Goal: Transaction & Acquisition: Purchase product/service

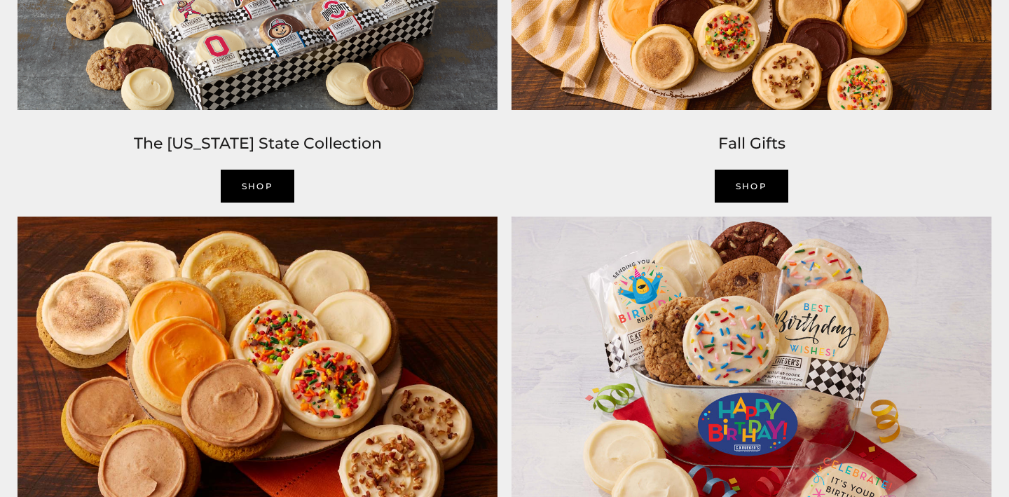
scroll to position [1276, 0]
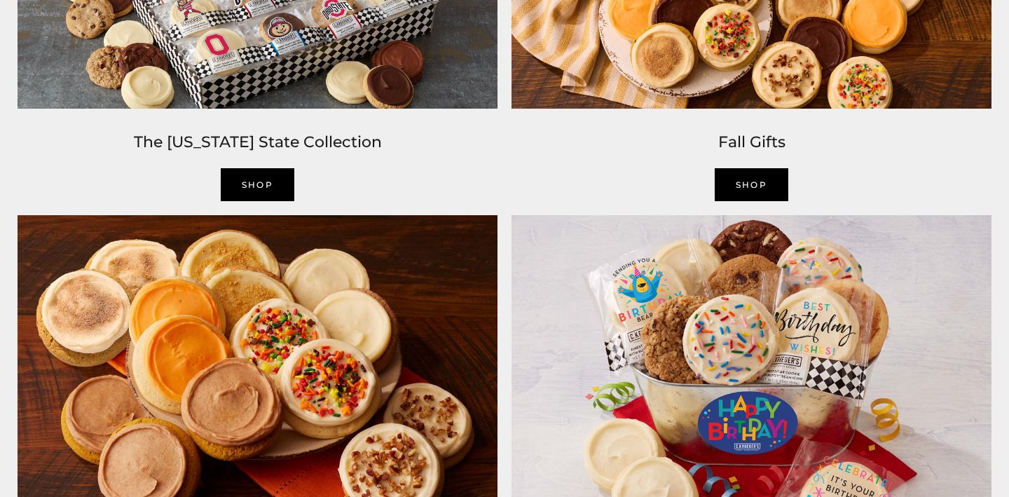
click at [763, 178] on link "SHOP" at bounding box center [752, 184] width 74 height 33
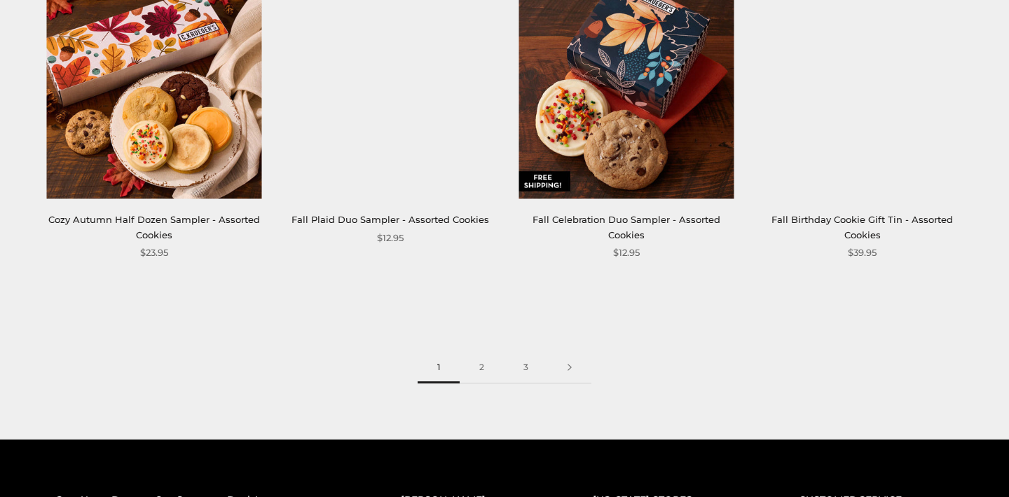
scroll to position [1964, 0]
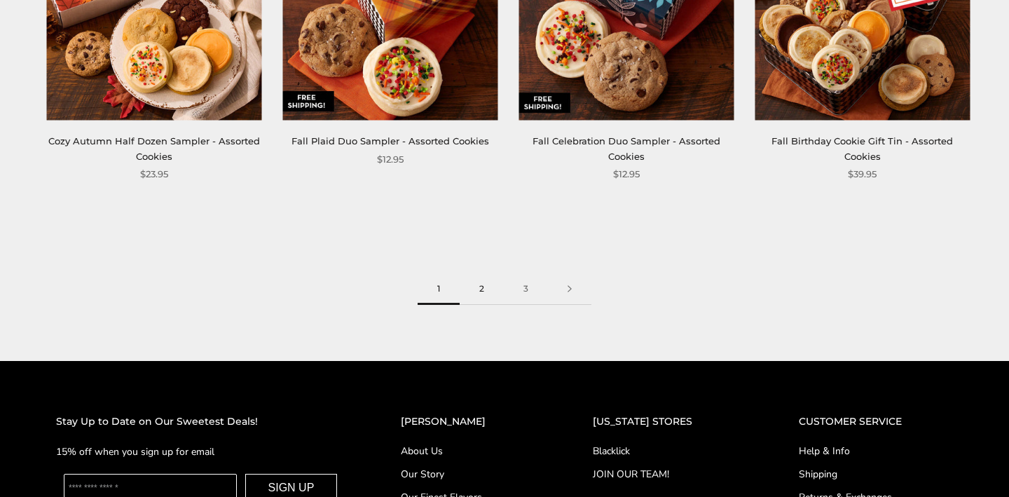
click at [482, 280] on link "2" at bounding box center [482, 289] width 44 height 32
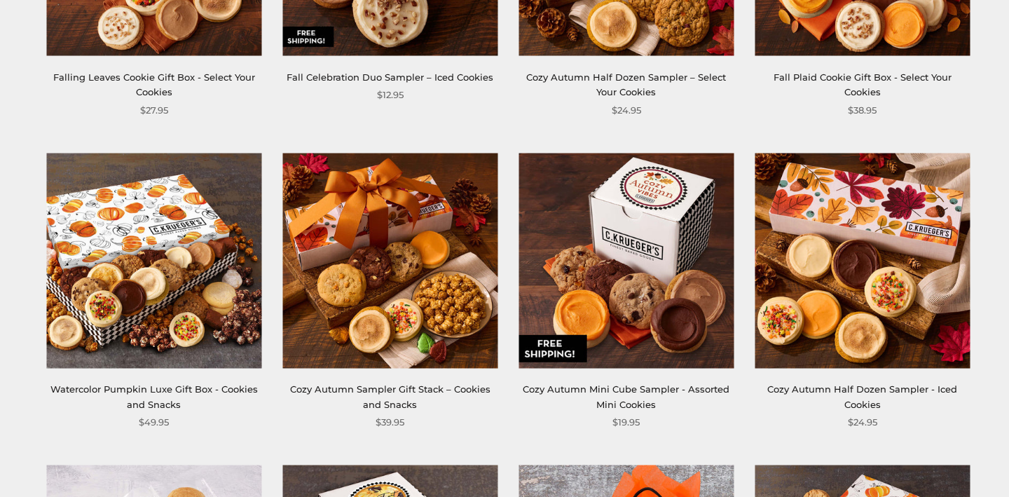
scroll to position [468, 0]
click at [857, 243] on img at bounding box center [862, 260] width 215 height 215
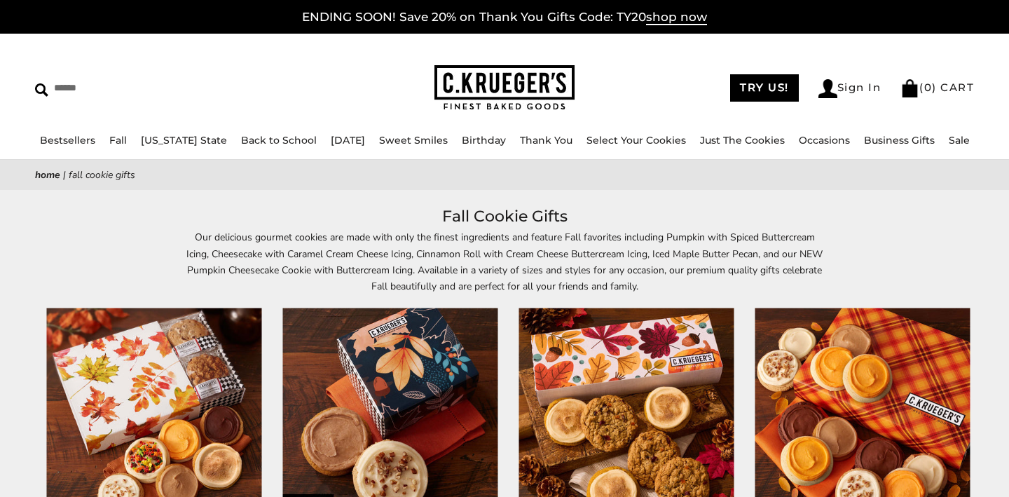
scroll to position [0, 0]
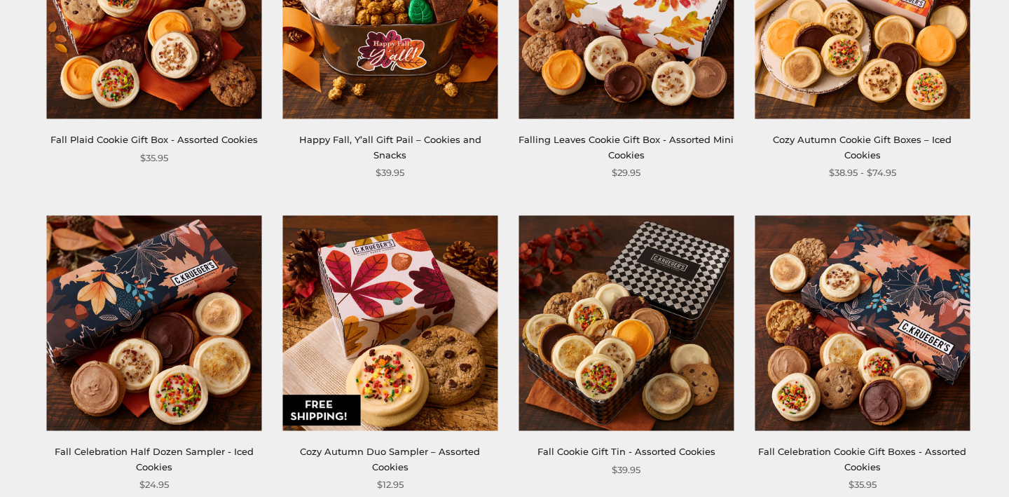
scroll to position [725, 0]
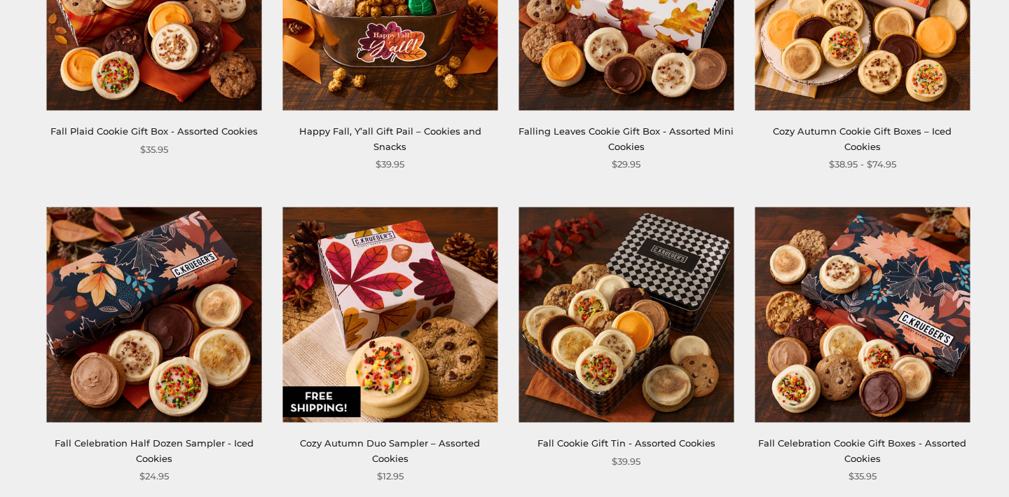
click at [191, 275] on img at bounding box center [153, 314] width 215 height 215
